Goal: Find contact information: Obtain details needed to contact an individual or organization

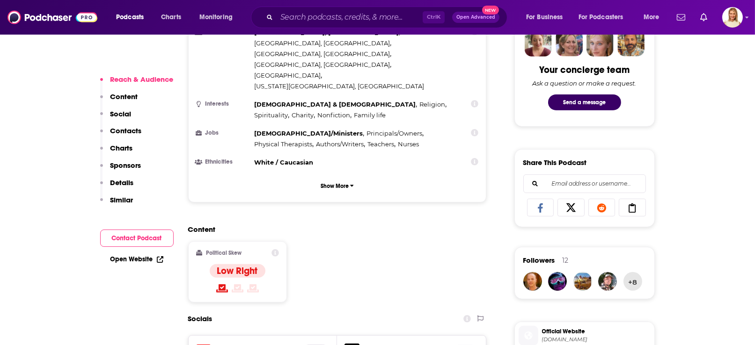
scroll to position [561, 0]
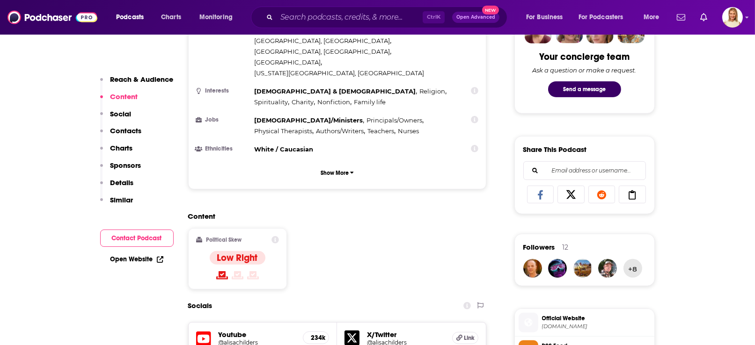
click at [163, 238] on button "Contact Podcast" at bounding box center [136, 238] width 73 height 17
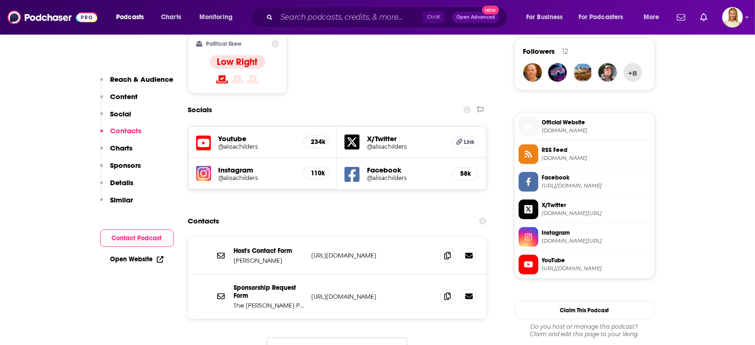
scroll to position [792, 0]
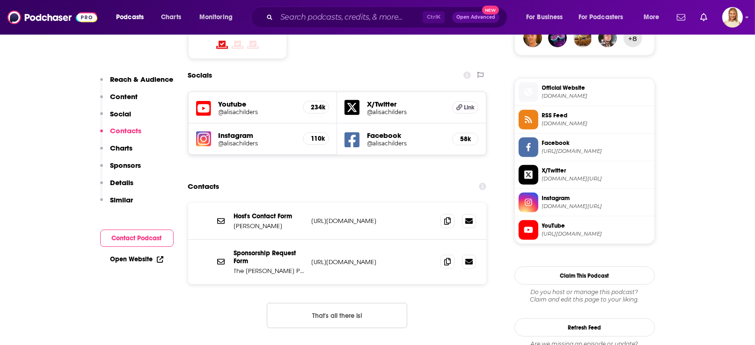
click at [390, 217] on p "[URL][DOMAIN_NAME]" at bounding box center [373, 221] width 122 height 8
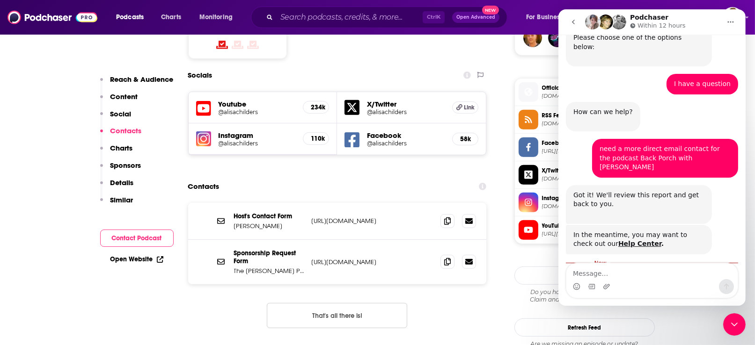
scroll to position [109, 0]
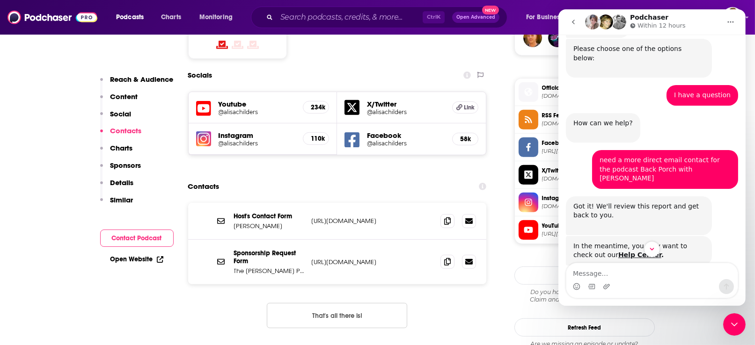
click at [414, 203] on div "Host's Contact Form [PERSON_NAME] [URL][DOMAIN_NAME] [URL][DOMAIN_NAME]" at bounding box center [337, 221] width 299 height 37
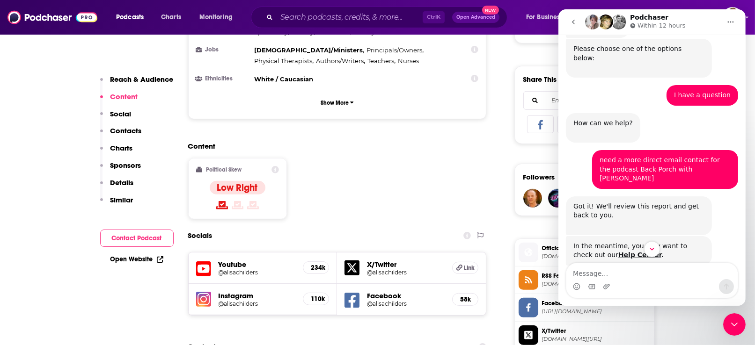
scroll to position [652, 0]
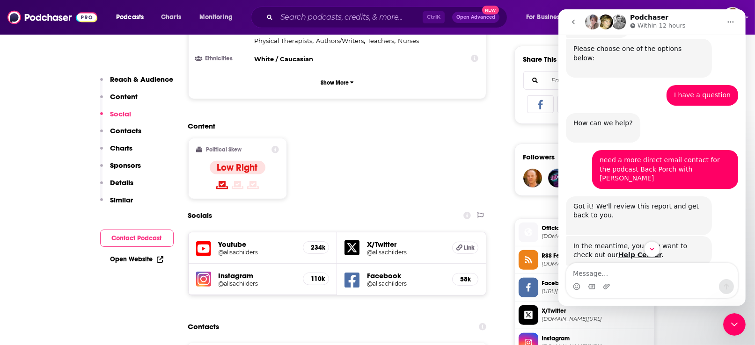
click at [152, 235] on button "Contact Podcast" at bounding box center [136, 238] width 73 height 17
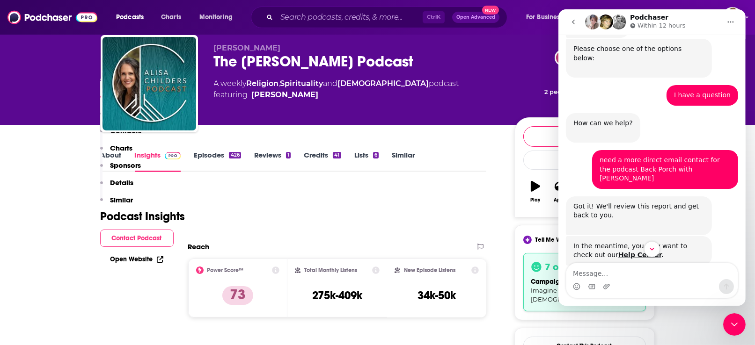
scroll to position [0, 0]
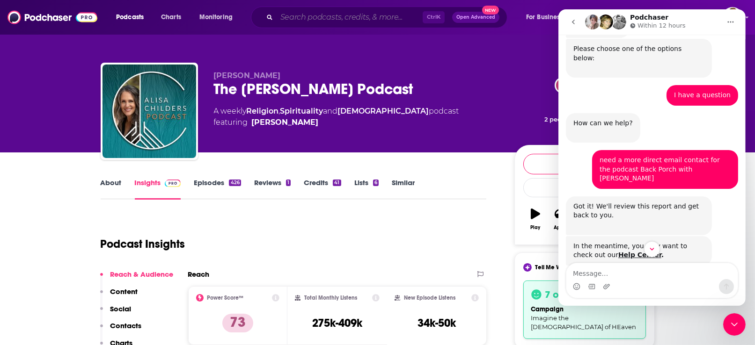
click at [352, 24] on input "Search podcasts, credits, & more..." at bounding box center [350, 17] width 146 height 15
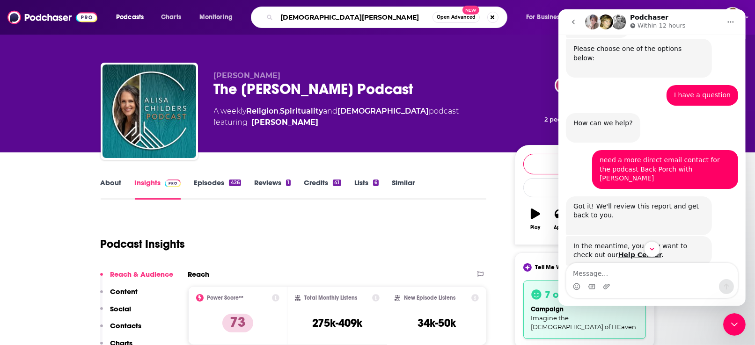
type input "[DEMOGRAPHIC_DATA] calling"
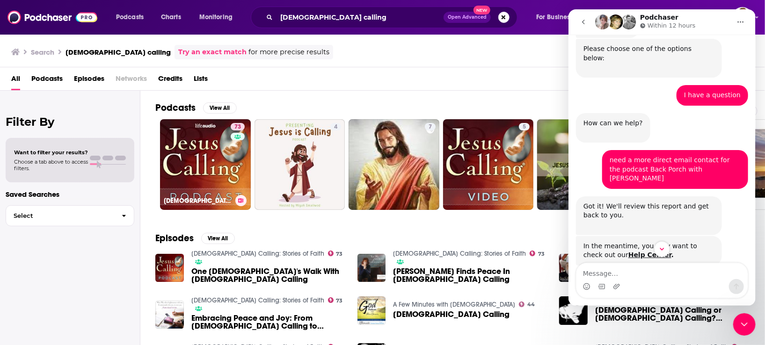
click at [197, 165] on link "73 [DEMOGRAPHIC_DATA] Calling: Stories of Faith" at bounding box center [205, 164] width 91 height 91
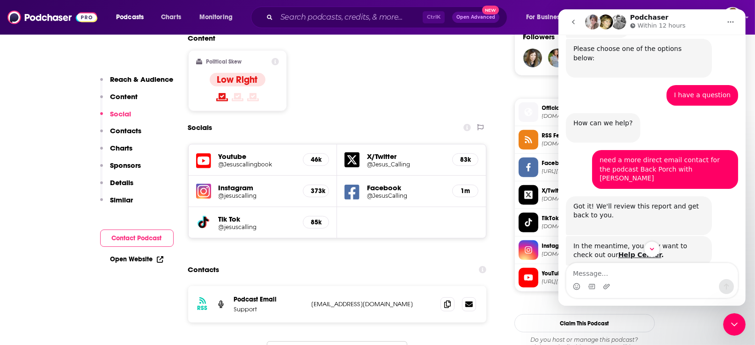
scroll to position [772, 0]
